Goal: Transaction & Acquisition: Purchase product/service

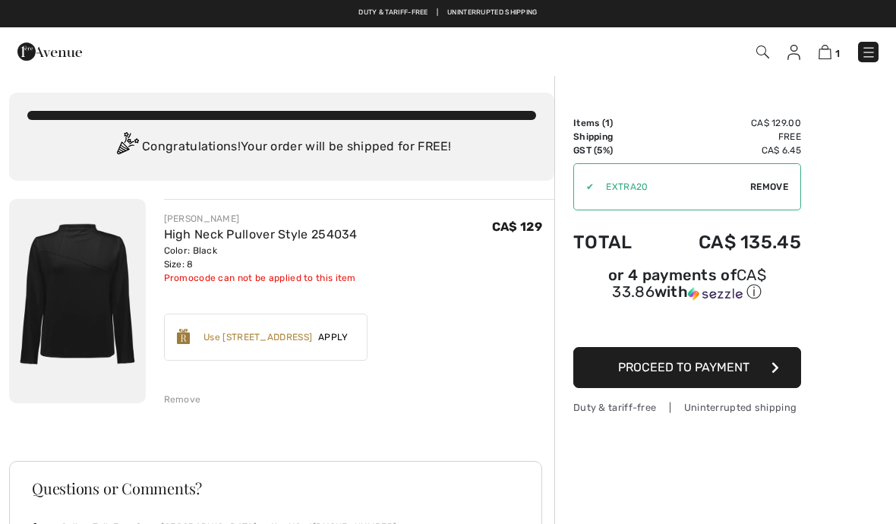
click at [645, 374] on span "Proceed to Payment" at bounding box center [683, 367] width 131 height 14
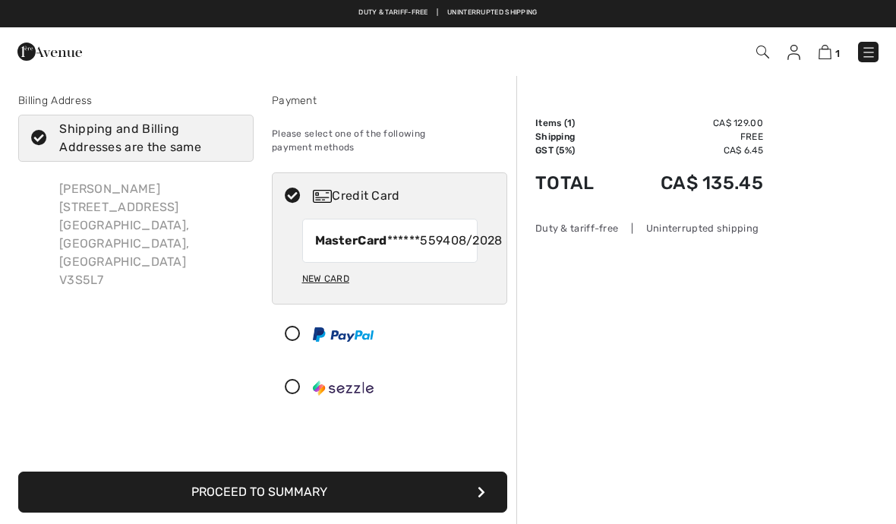
click at [345, 500] on button "Proceed to Summary" at bounding box center [262, 492] width 489 height 41
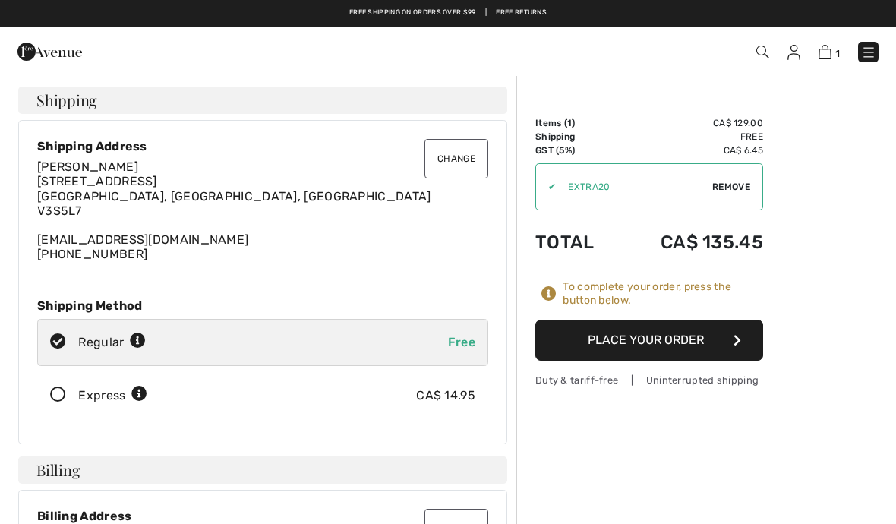
click at [630, 339] on button "Place Your Order" at bounding box center [649, 340] width 228 height 41
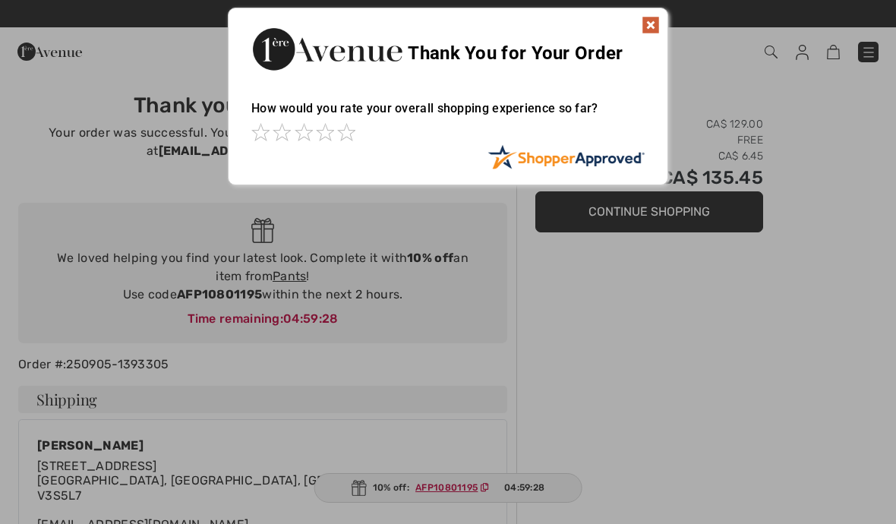
click at [649, 26] on img at bounding box center [651, 25] width 18 height 18
